Goal: Task Accomplishment & Management: Complete application form

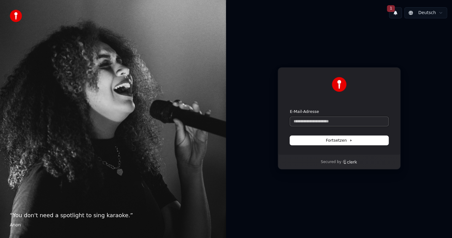
click at [334, 121] on input "E-Mail-Adresse" at bounding box center [339, 121] width 98 height 9
click at [349, 137] on button "Fortsetzen" at bounding box center [339, 140] width 98 height 9
click at [426, 162] on div "Weiter mit Google oder E-Mail-Adresse Fortsetzen Secured by" at bounding box center [339, 118] width 226 height 190
click at [350, 139] on icon at bounding box center [350, 140] width 3 height 3
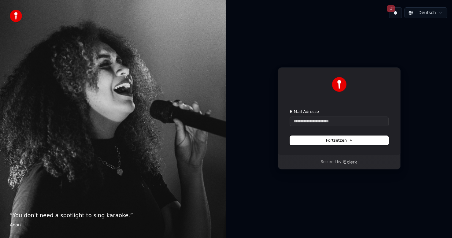
click at [350, 139] on icon at bounding box center [350, 140] width 3 height 3
click at [427, 134] on div "Weiter mit Google oder E-Mail-Adresse Fortsetzen Secured by" at bounding box center [339, 118] width 226 height 190
click at [337, 83] on img at bounding box center [339, 84] width 15 height 15
